Goal: Task Accomplishment & Management: Manage account settings

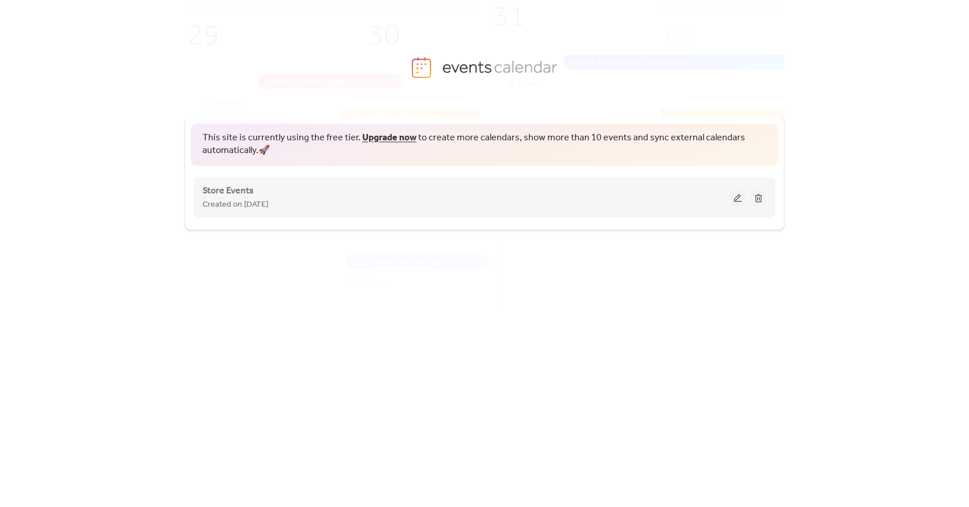
click at [245, 207] on span "Created on [DATE]" at bounding box center [236, 205] width 66 height 14
click at [244, 192] on span "Store Events" at bounding box center [228, 191] width 51 height 14
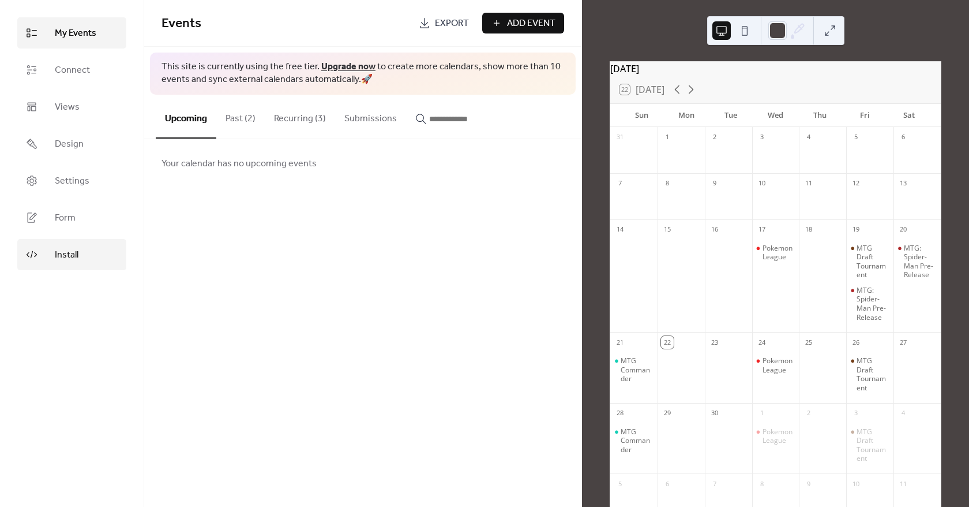
click at [53, 250] on link "Install" at bounding box center [71, 254] width 109 height 31
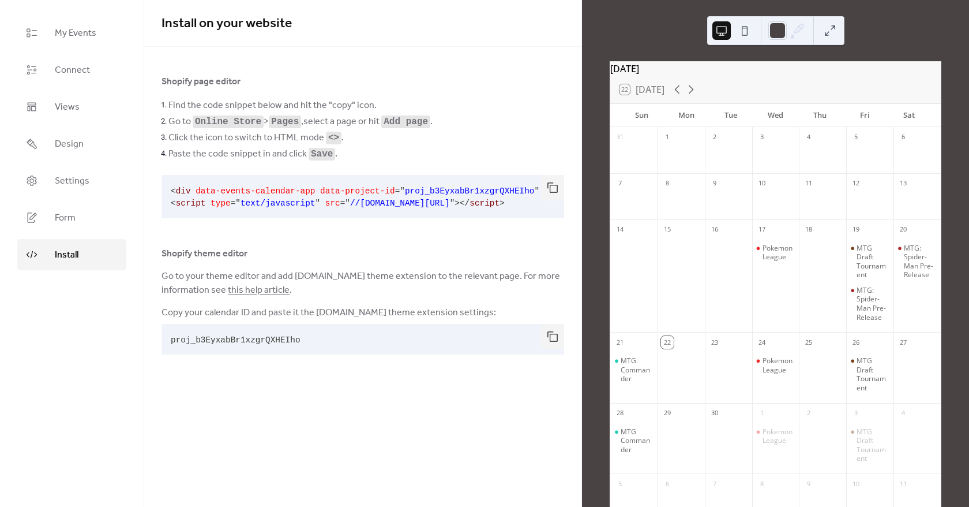
click at [236, 197] on pre "< div data-events-calendar-app data-project-id = " proj_b3EyxabBr1xzgrQXHEIho "…" at bounding box center [354, 196] width 384 height 43
click at [236, 196] on pre "< div data-events-calendar-app data-project-id = " proj_b3EyxabBr1xzgrQXHEIho "…" at bounding box center [354, 196] width 384 height 43
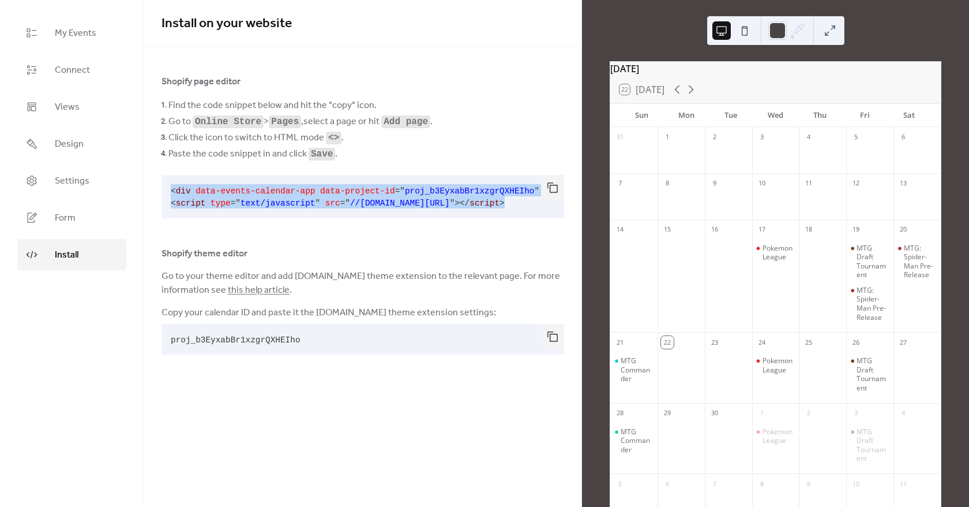
drag, startPoint x: 541, startPoint y: 200, endPoint x: 163, endPoint y: 186, distance: 377.6
click at [163, 186] on pre "< div data-events-calendar-app data-project-id = " proj_b3EyxabBr1xzgrQXHEIho "…" at bounding box center [354, 196] width 384 height 43
copy code "< div data-events-calendar-app data-project-id = " proj_b3EyxabBr1xzgrQXHEIho "…"
click at [87, 39] on span "My Events" at bounding box center [76, 34] width 42 height 14
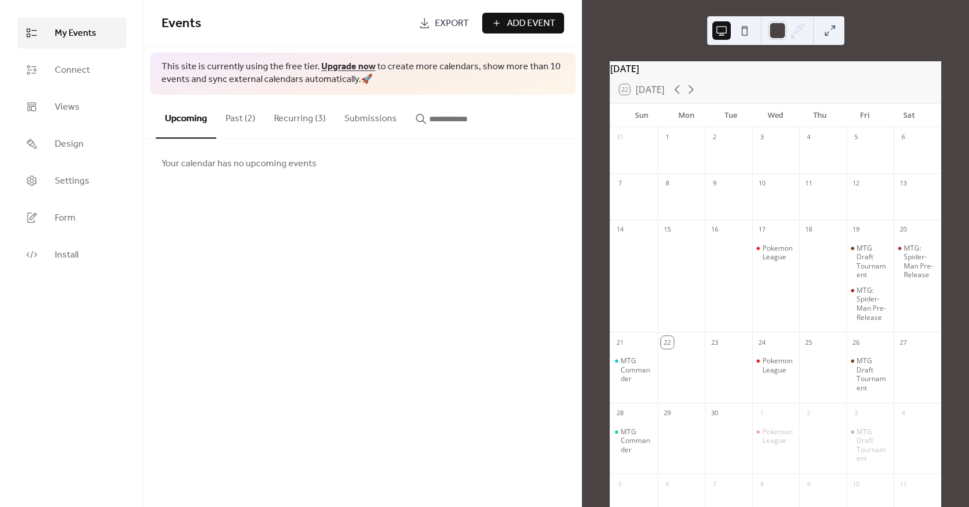
click at [249, 125] on button "Past (2)" at bounding box center [240, 116] width 48 height 43
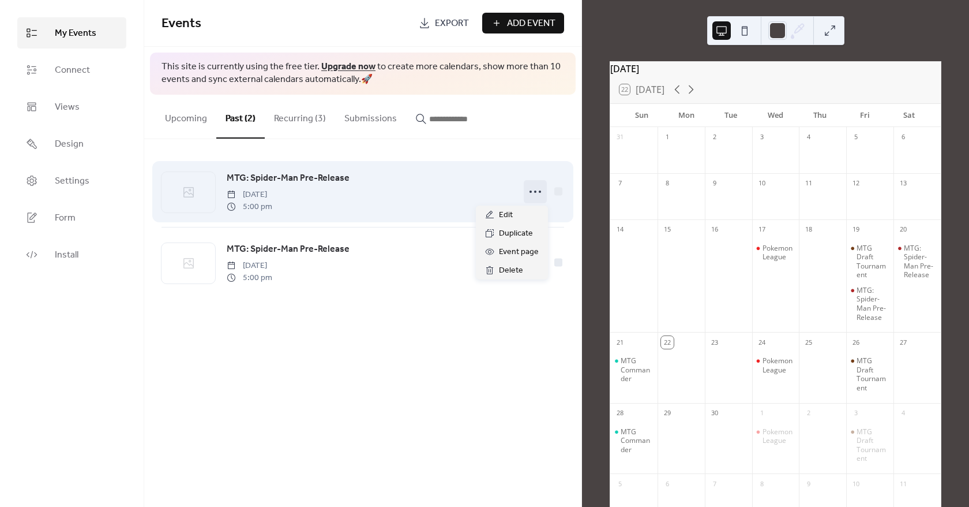
click at [534, 188] on icon at bounding box center [535, 191] width 18 height 18
click at [532, 189] on icon at bounding box center [535, 191] width 18 height 18
click at [557, 191] on div at bounding box center [559, 191] width 8 height 8
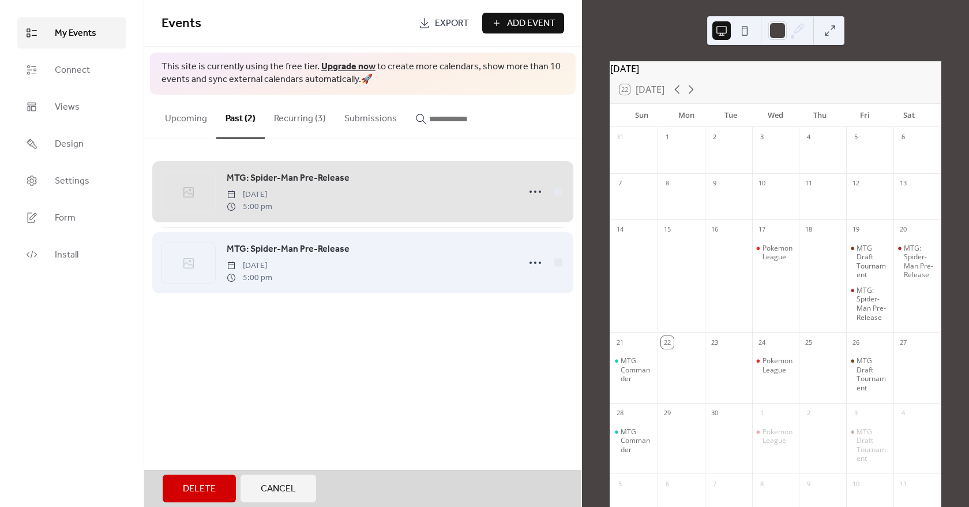
click at [564, 264] on div "MTG: Spider-Man Pre-Release Friday, September 19, 2025 5:00 pm" at bounding box center [363, 262] width 403 height 71
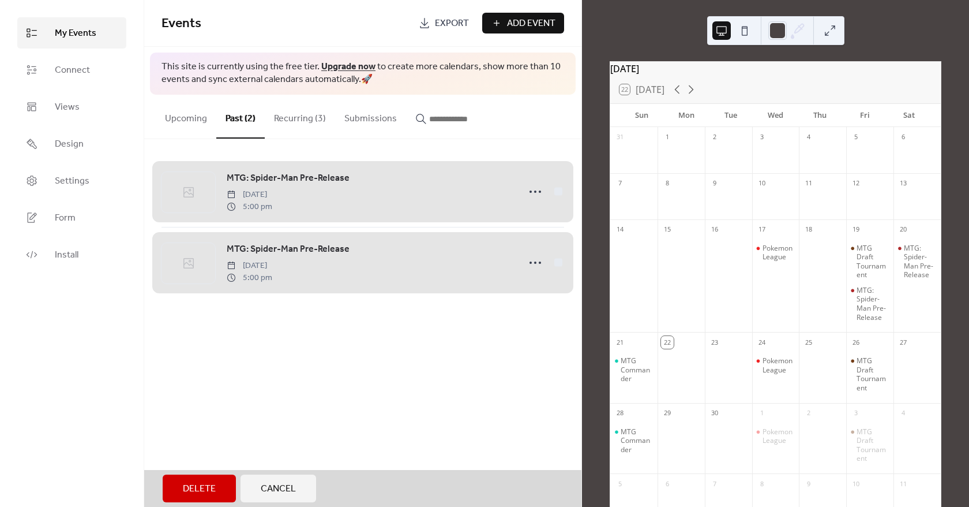
click at [257, 396] on div "Events Export Add Event This site is currently using the free tier. Upgrade now…" at bounding box center [362, 253] width 437 height 507
click at [559, 192] on div "MTG: Spider-Man Pre-Release Saturday, September 20, 2025 5:00 pm" at bounding box center [363, 191] width 403 height 70
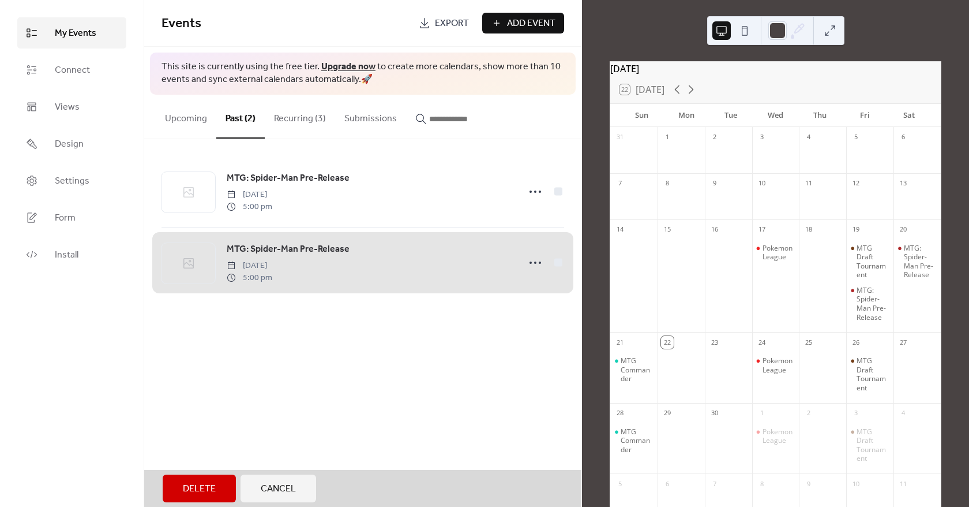
click at [558, 261] on div "MTG: Spider-Man Pre-Release Friday, September 19, 2025 5:00 pm" at bounding box center [363, 262] width 403 height 71
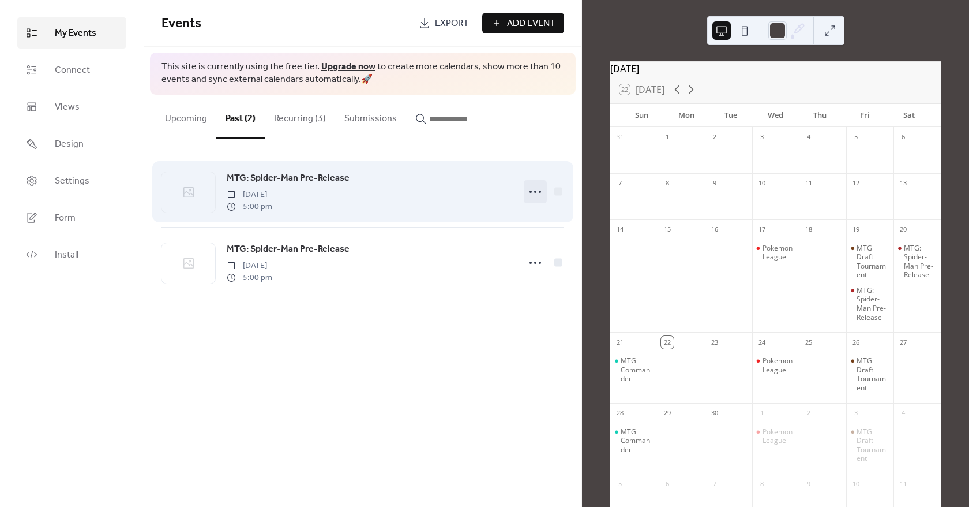
click at [535, 192] on icon at bounding box center [535, 191] width 18 height 18
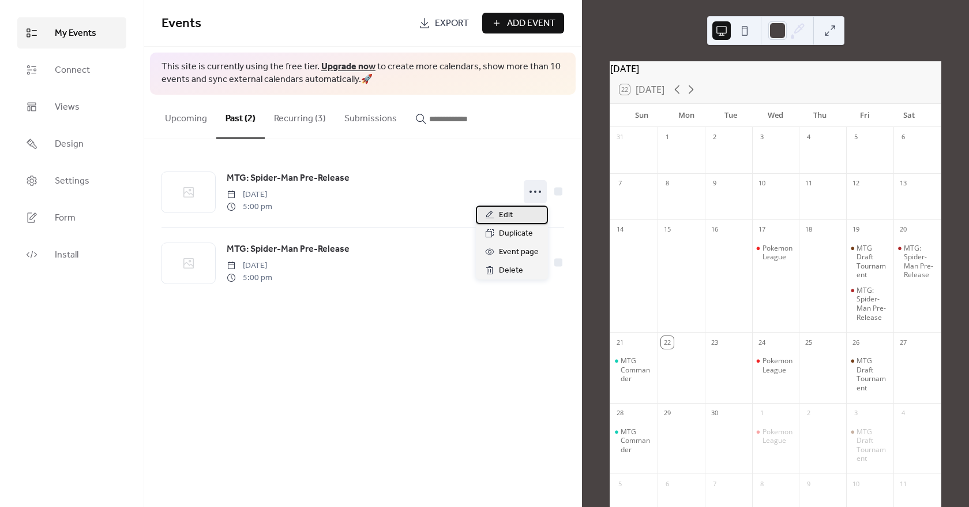
click at [519, 215] on div "Edit" at bounding box center [512, 214] width 72 height 18
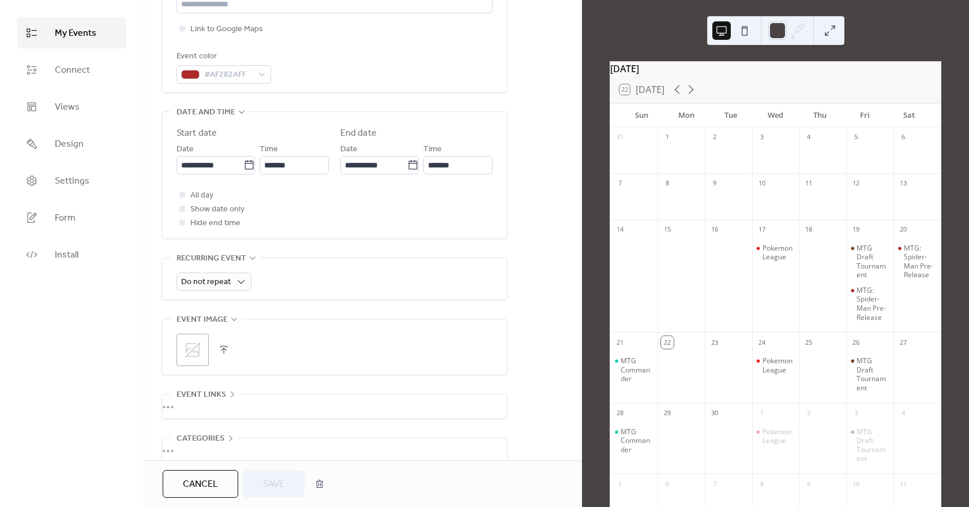
scroll to position [1, 0]
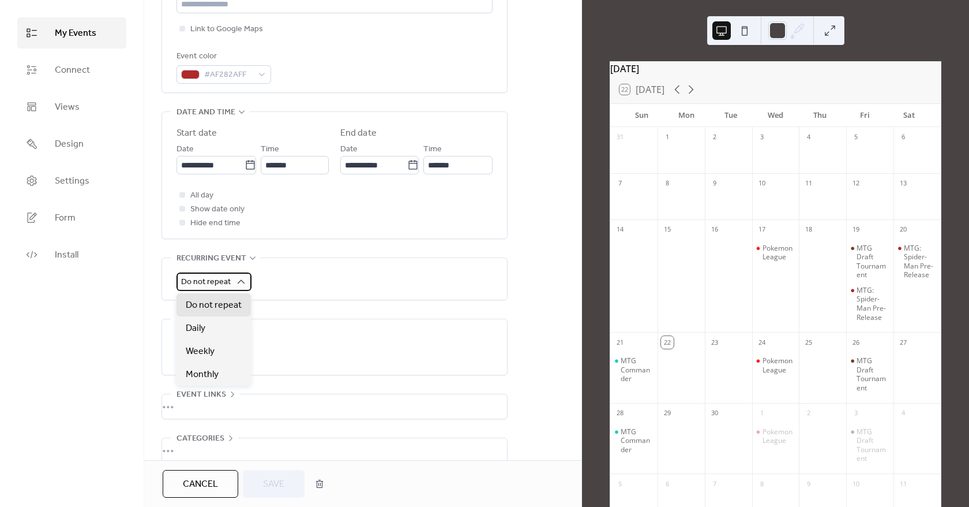
click at [230, 285] on div "Do not repeat" at bounding box center [214, 281] width 75 height 18
click at [232, 279] on div "Do not repeat" at bounding box center [214, 281] width 75 height 18
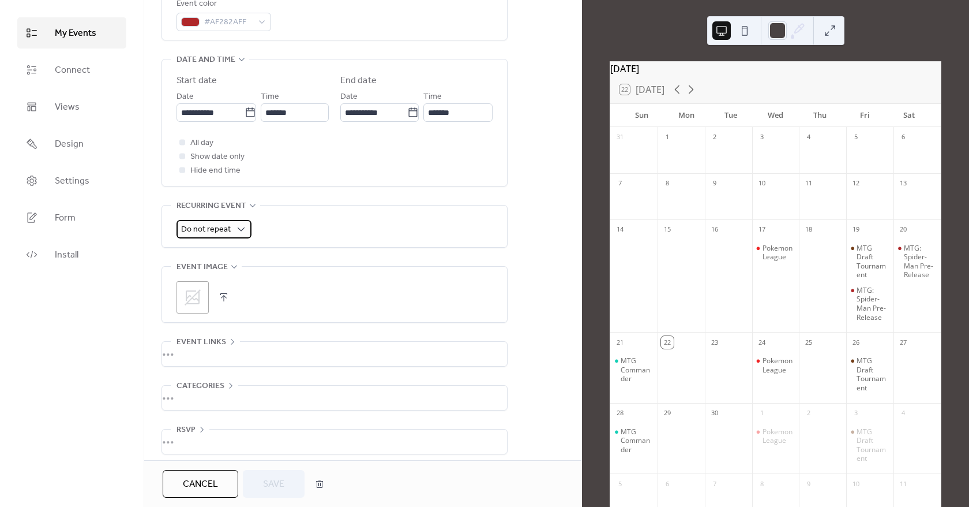
scroll to position [350, 0]
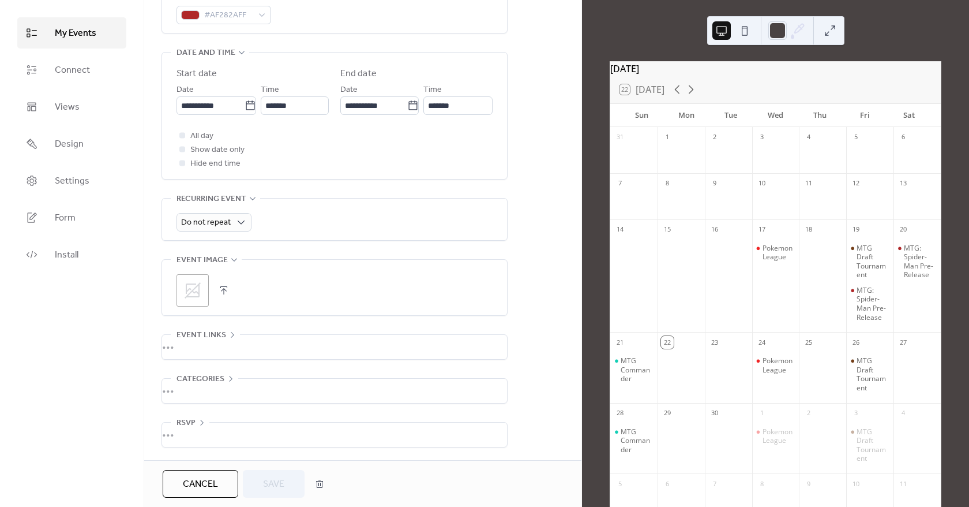
click at [184, 425] on div "•••" at bounding box center [334, 434] width 345 height 24
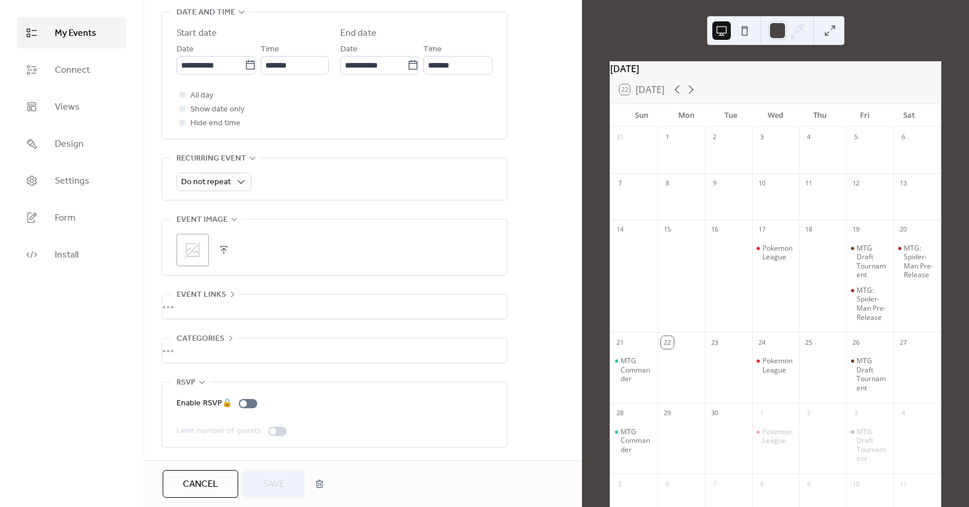
click at [226, 343] on div "•••" at bounding box center [334, 350] width 345 height 24
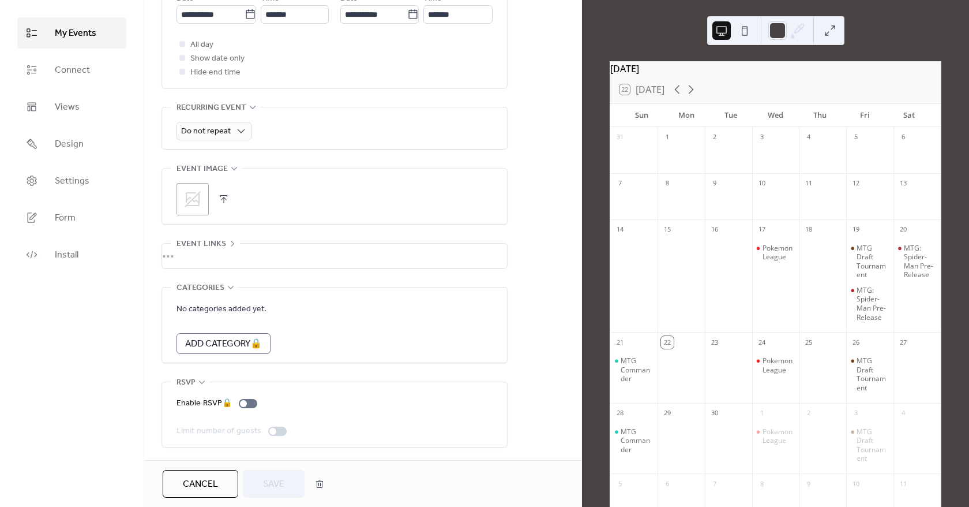
scroll to position [441, 0]
click at [217, 244] on div "•••" at bounding box center [334, 256] width 345 height 24
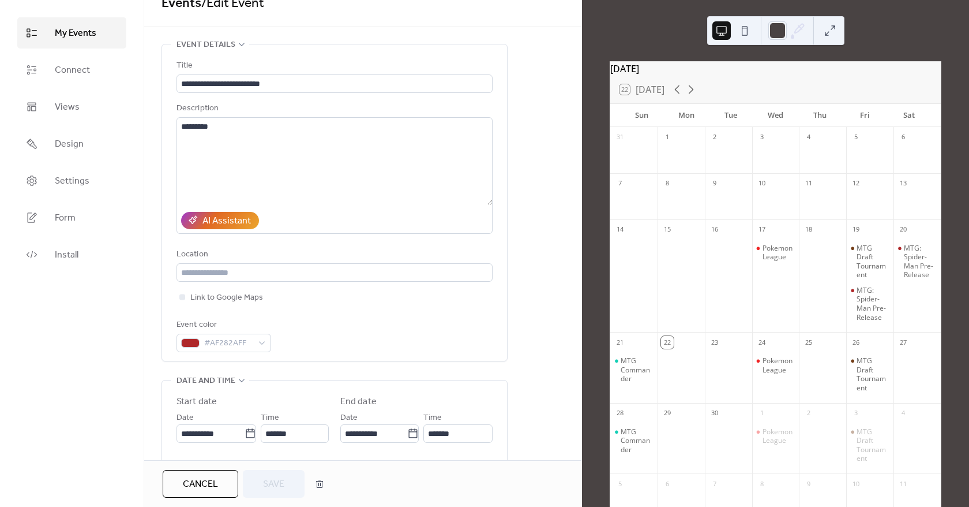
scroll to position [0, 0]
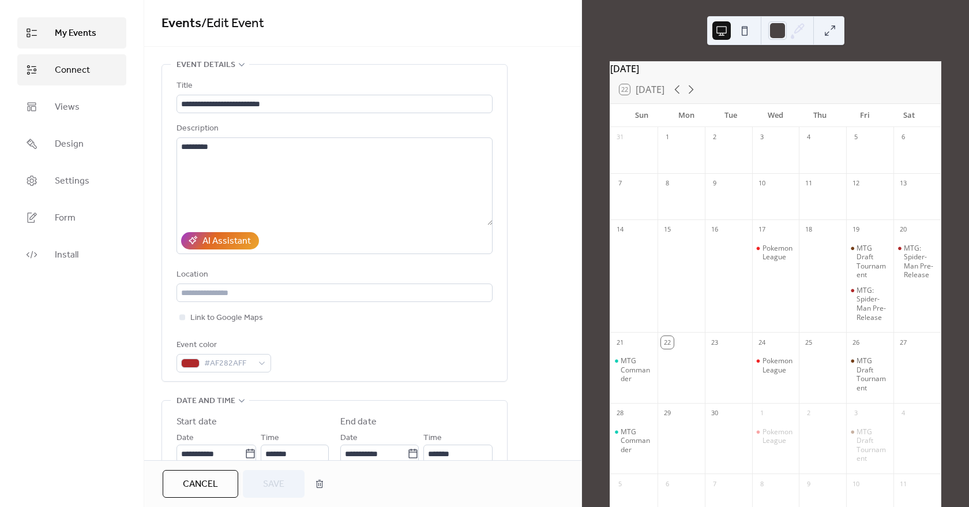
click at [85, 68] on span "Connect" at bounding box center [72, 70] width 35 height 14
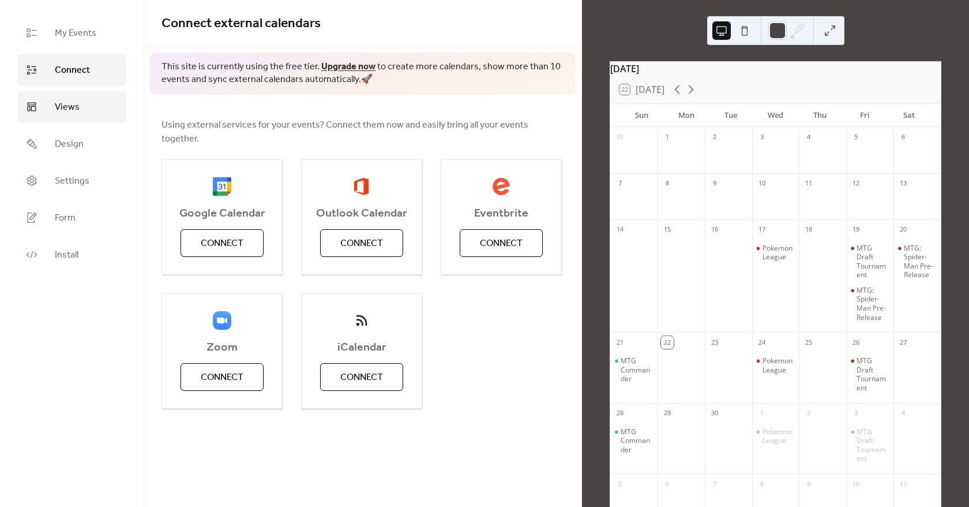
click at [80, 117] on link "Views" at bounding box center [71, 106] width 109 height 31
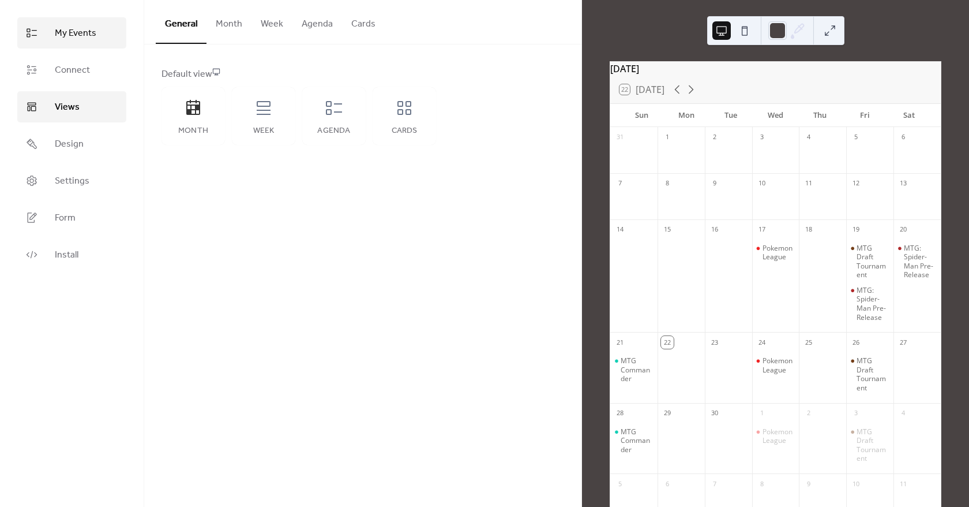
click at [92, 31] on span "My Events" at bounding box center [76, 34] width 42 height 14
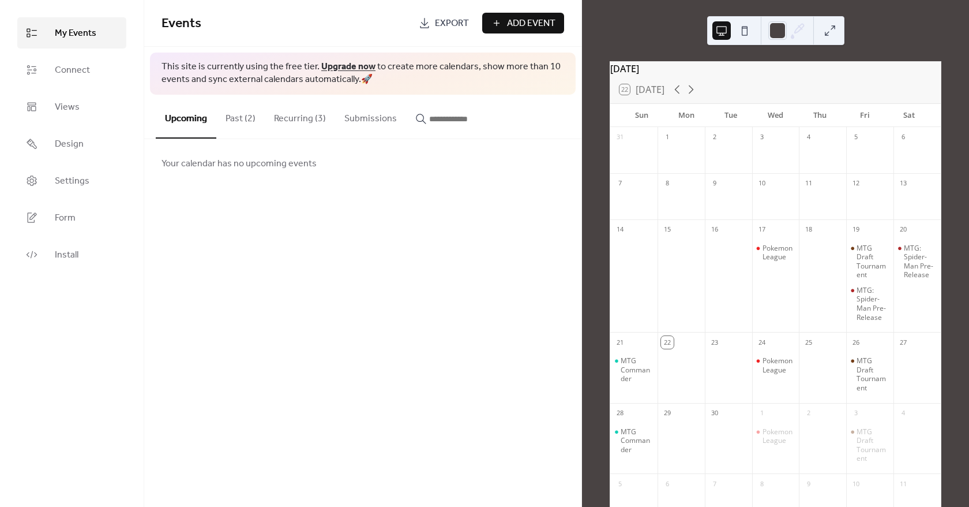
click at [241, 123] on button "Past (2)" at bounding box center [240, 116] width 48 height 43
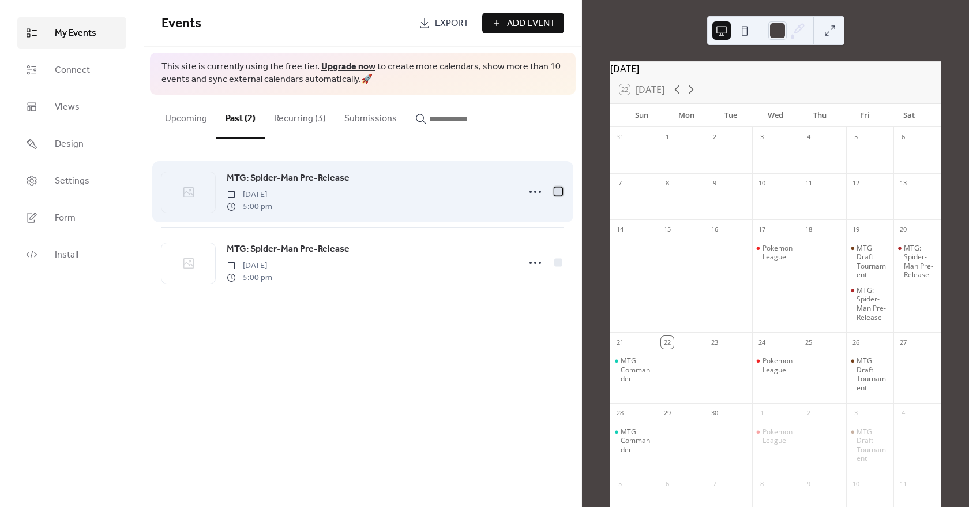
click at [556, 196] on div at bounding box center [559, 191] width 12 height 12
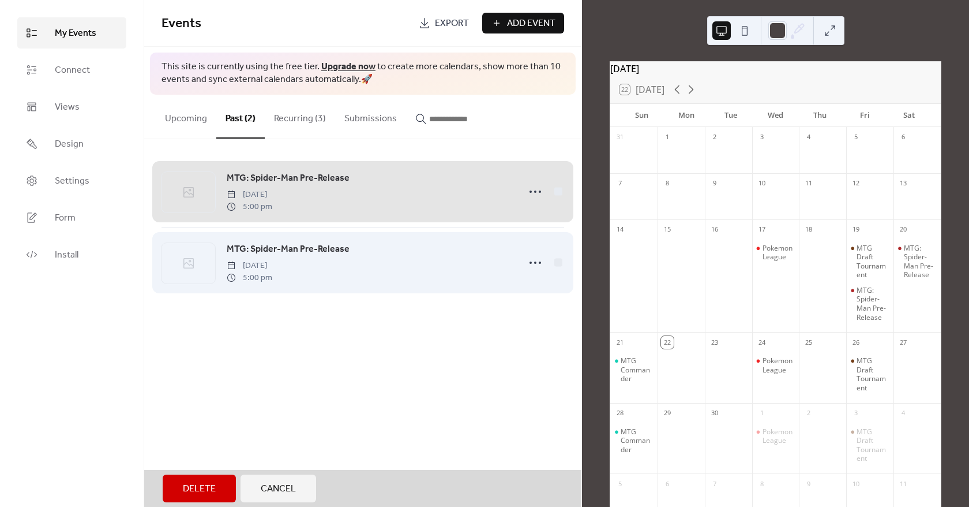
click at [550, 253] on div "MTG: Spider-Man Pre-Release Friday, September 19, 2025 5:00 pm" at bounding box center [363, 262] width 403 height 71
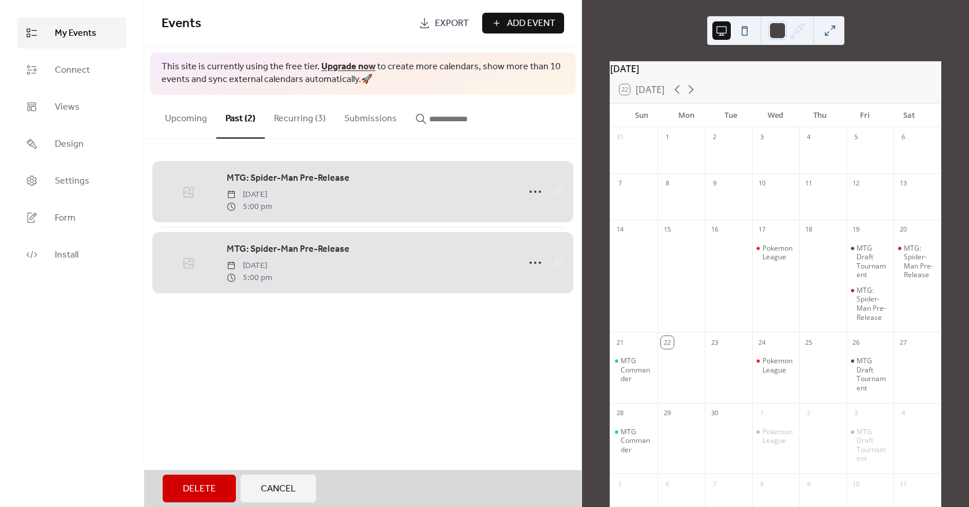
click at [550, 262] on div "MTG: Spider-Man Pre-Release Friday, September 19, 2025 5:00 pm" at bounding box center [363, 262] width 403 height 71
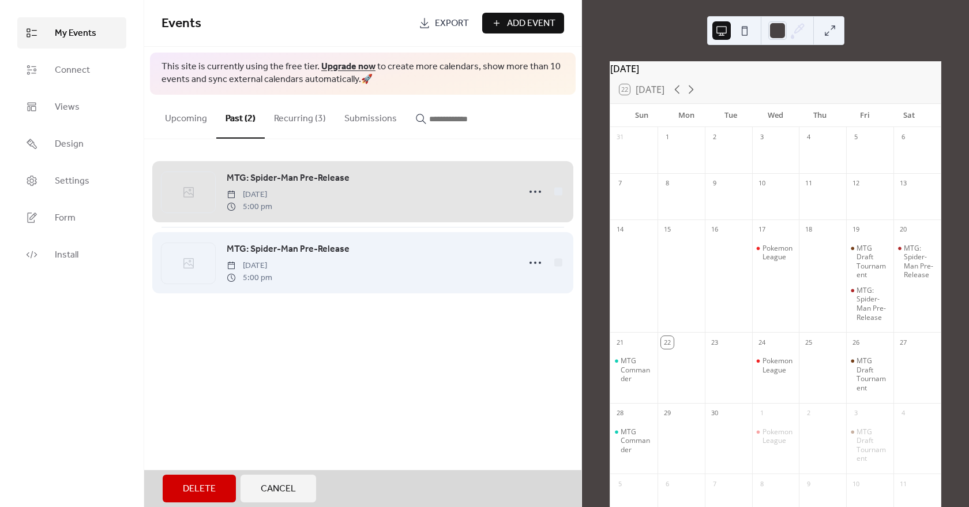
click at [555, 269] on div "MTG: Spider-Man Pre-Release Friday, September 19, 2025 5:00 pm" at bounding box center [363, 262] width 403 height 71
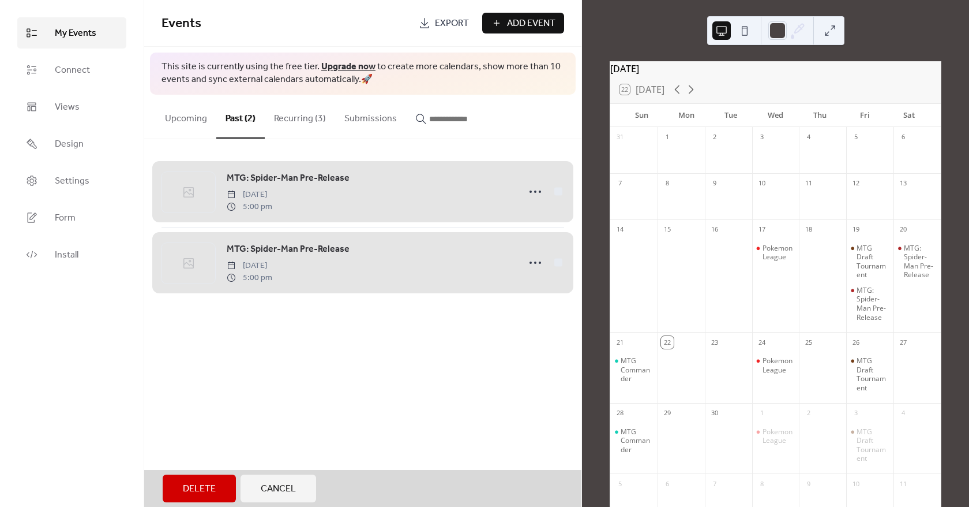
click at [564, 193] on div "MTG: Spider-Man Pre-Release Saturday, September 20, 2025 5:00 pm MTG: Spider-Ma…" at bounding box center [362, 227] width 437 height 176
click at [563, 249] on div "MTG: Spider-Man Pre-Release Friday, September 19, 2025 5:00 pm" at bounding box center [363, 262] width 403 height 71
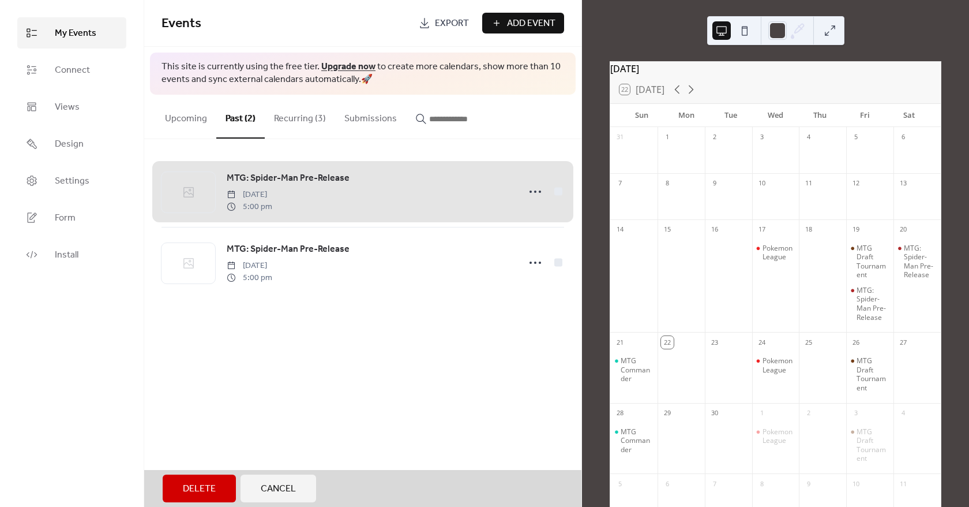
click at [566, 197] on div "MTG: Spider-Man Pre-Release Saturday, September 20, 2025 5:00 pm MTG: Spider-Ma…" at bounding box center [362, 227] width 437 height 176
click at [563, 194] on div "MTG: Spider-Man Pre-Release Saturday, September 20, 2025 5:00 pm" at bounding box center [363, 191] width 403 height 70
